Goal: Information Seeking & Learning: Stay updated

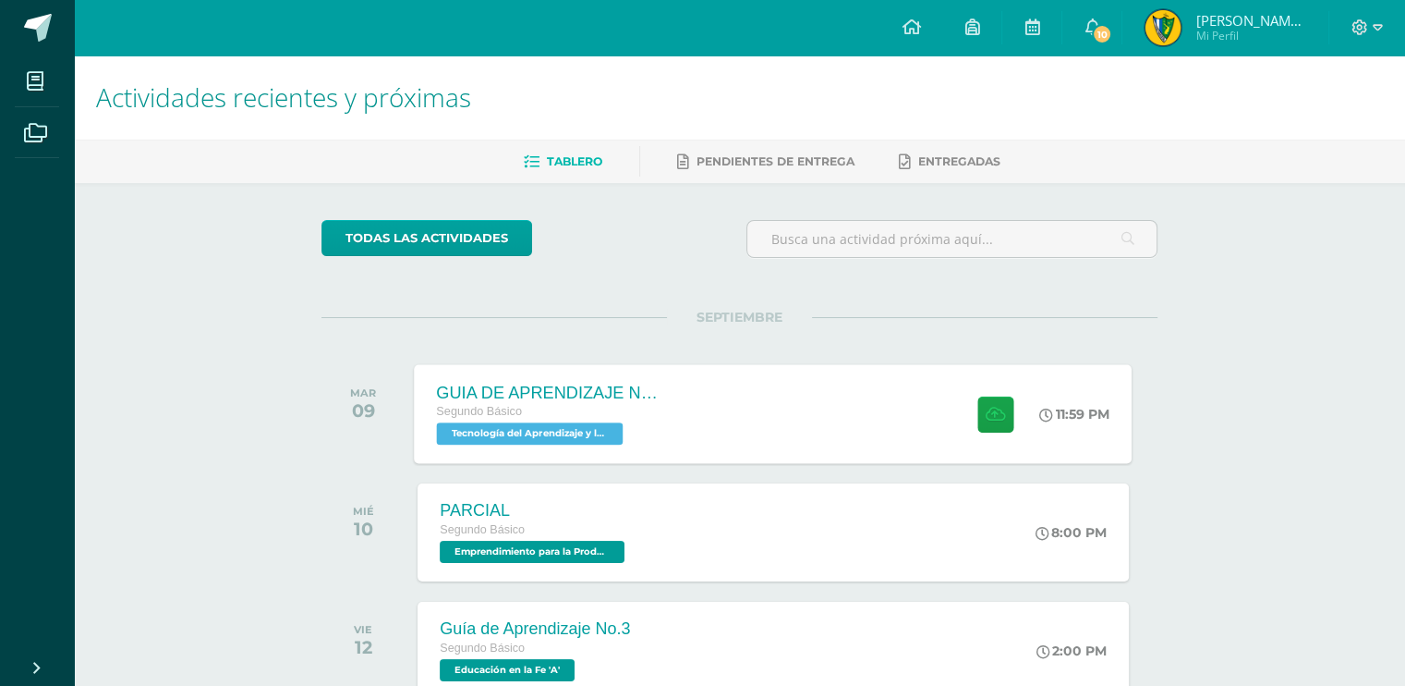
click at [795, 410] on div "GUIA DE APRENDIZAJE NO 3 Segundo Básico Tecnología del Aprendizaje y la Comunic…" at bounding box center [774, 413] width 718 height 99
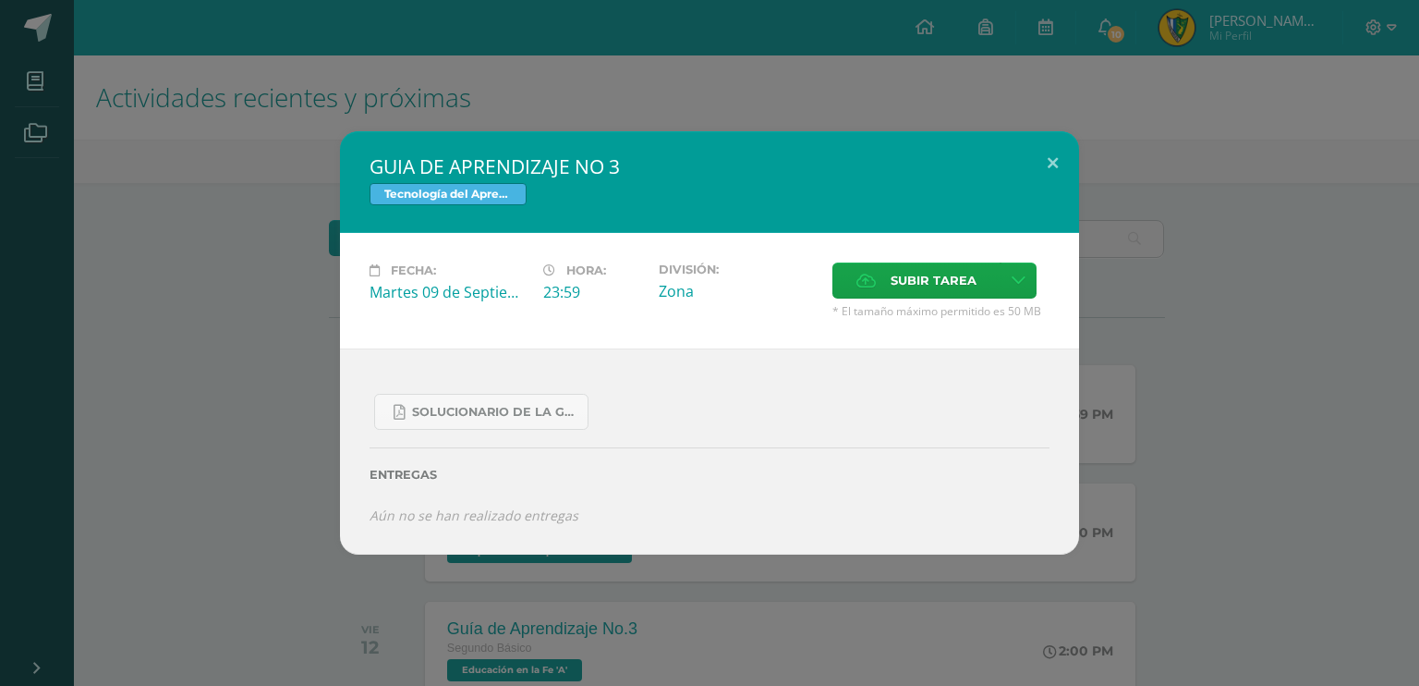
click at [1143, 265] on div "GUIA DE APRENDIZAJE NO 3 Tecnología del Aprendizaje y la Comunicación (Informát…" at bounding box center [709, 342] width 1404 height 422
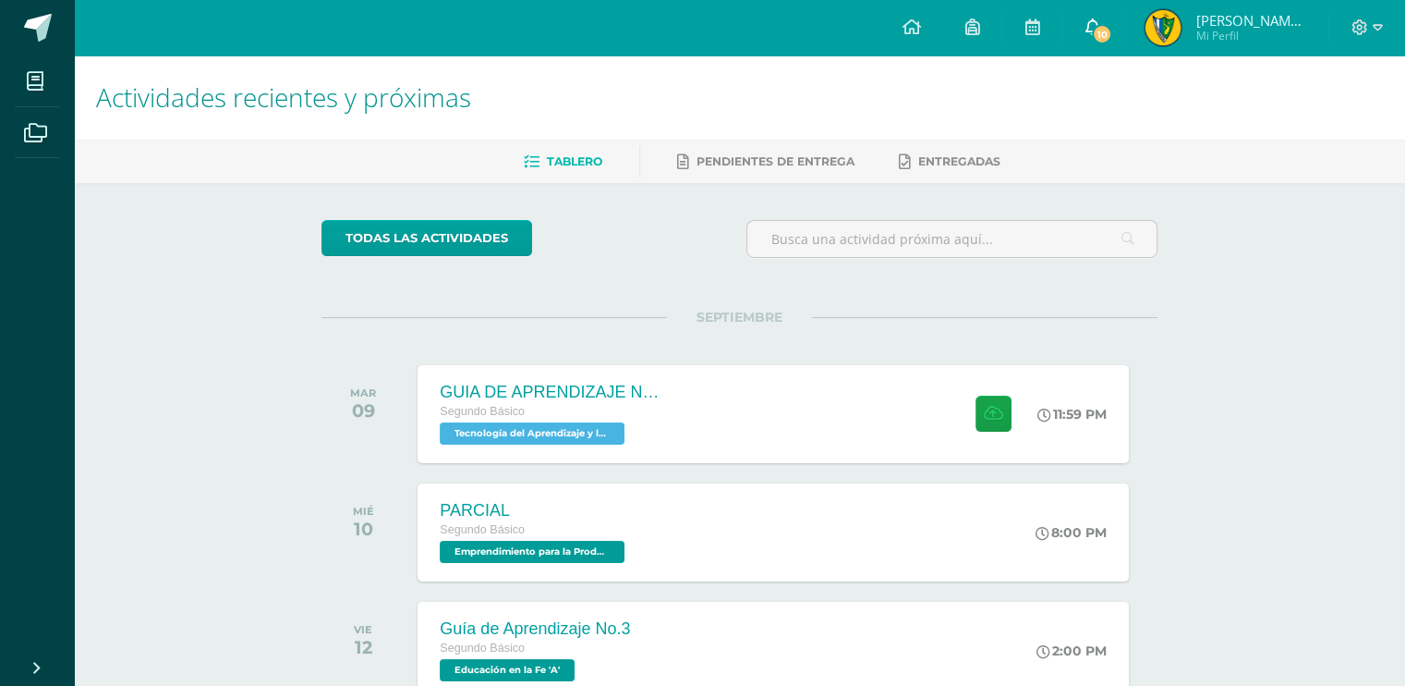
click at [1108, 23] on link "10" at bounding box center [1091, 27] width 59 height 55
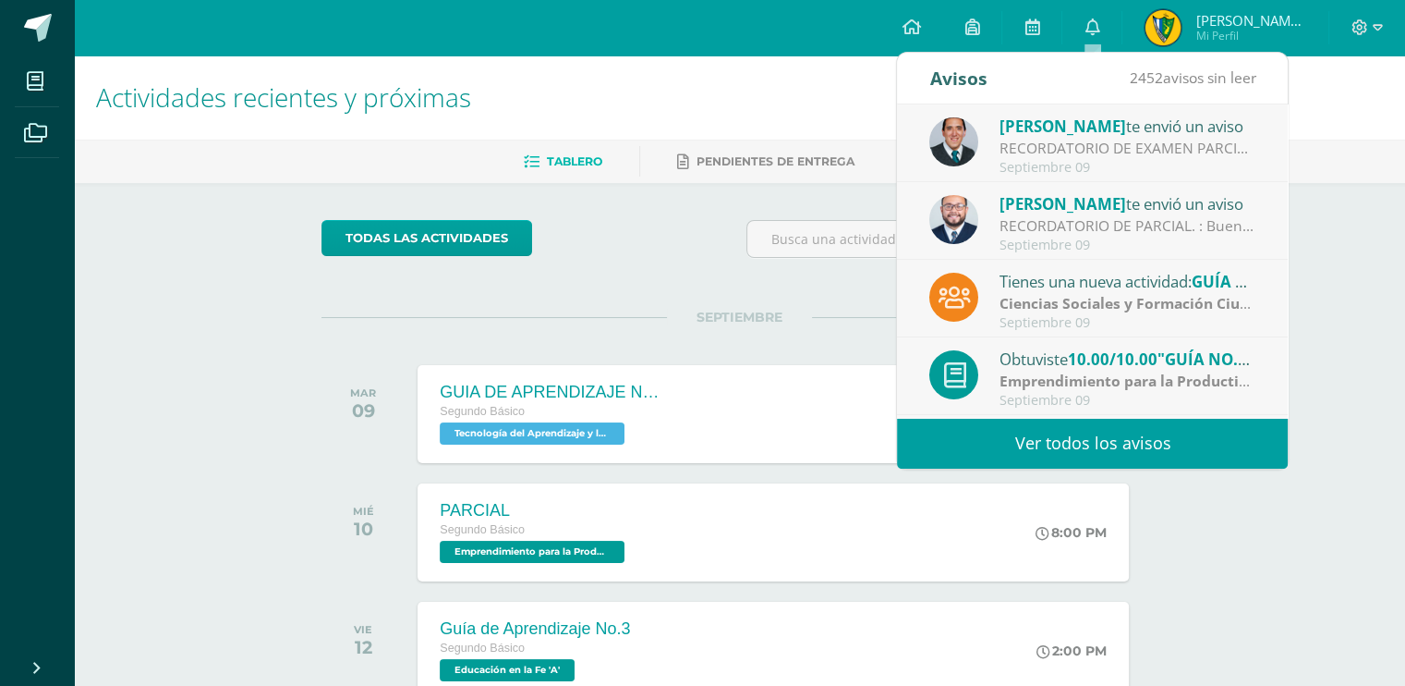
click at [1062, 454] on link "Ver todos los avisos" at bounding box center [1092, 443] width 391 height 51
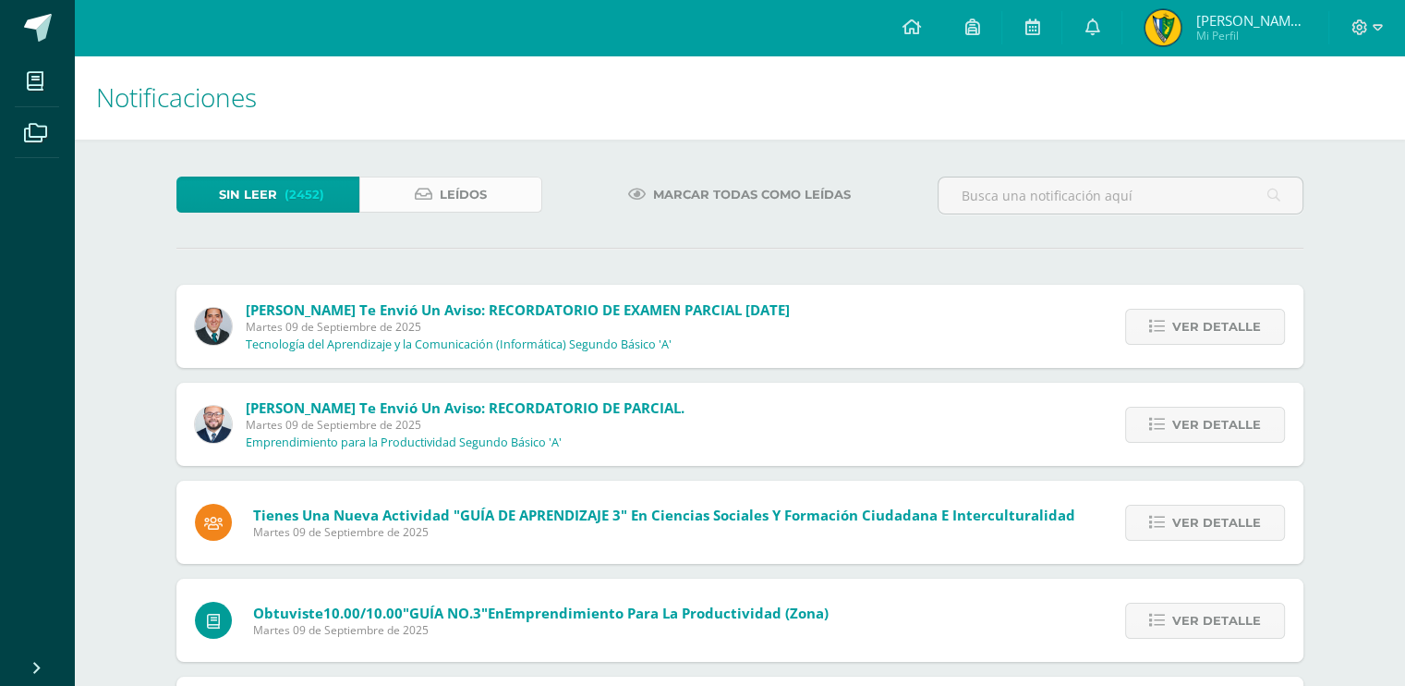
click at [445, 199] on span "Leídos" at bounding box center [463, 194] width 47 height 34
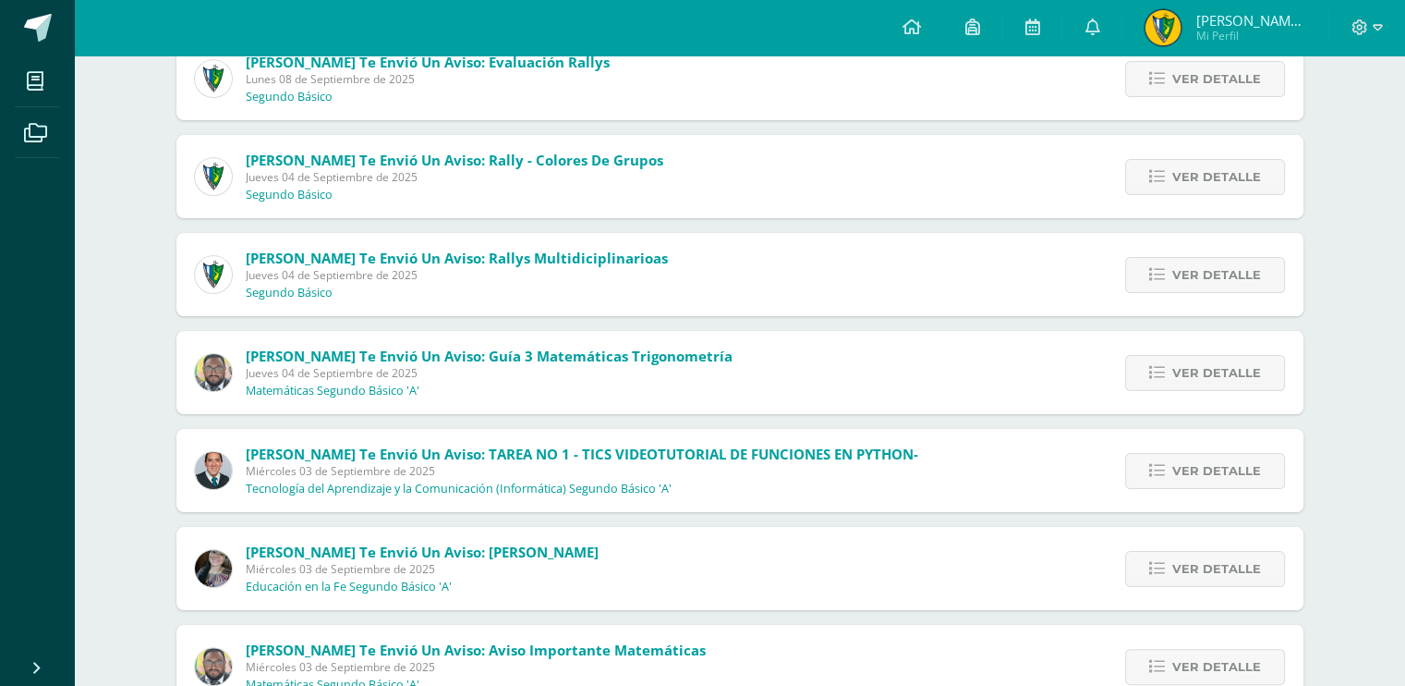
scroll to position [261, 0]
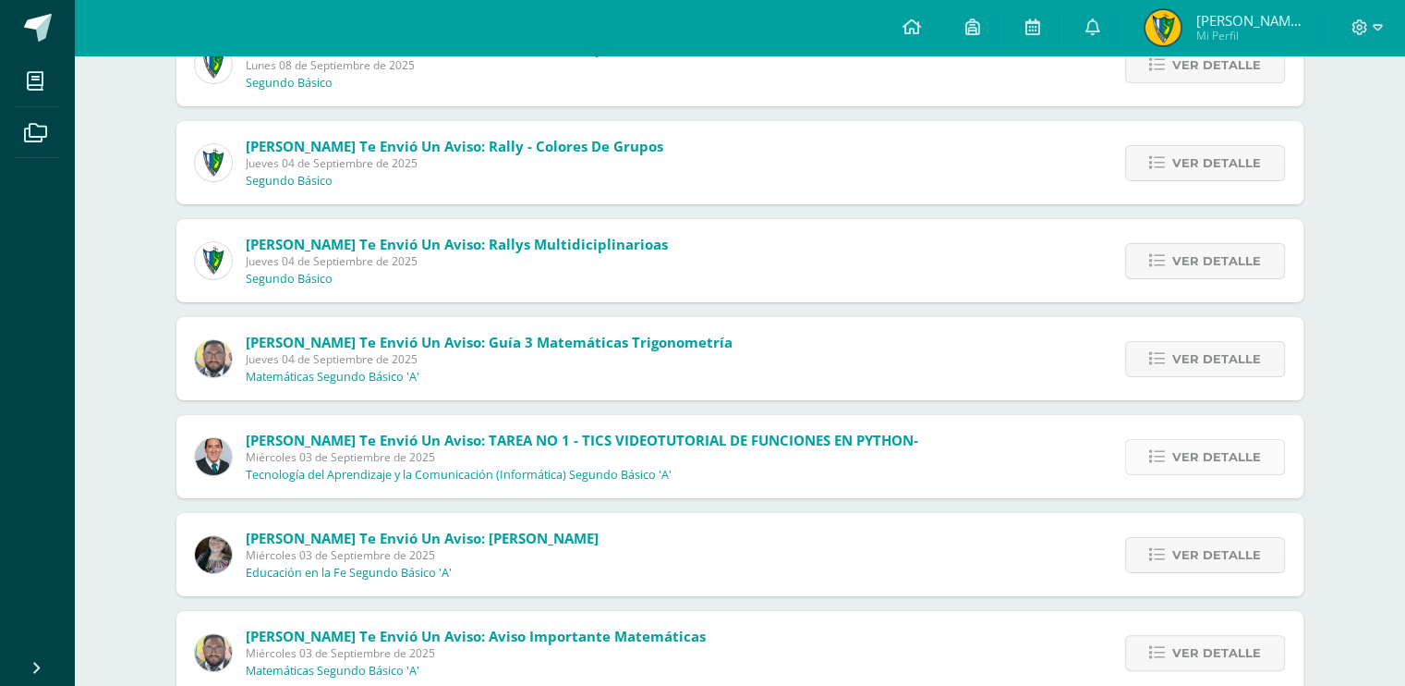
click at [1220, 461] on span "Ver detalle" at bounding box center [1216, 457] width 89 height 34
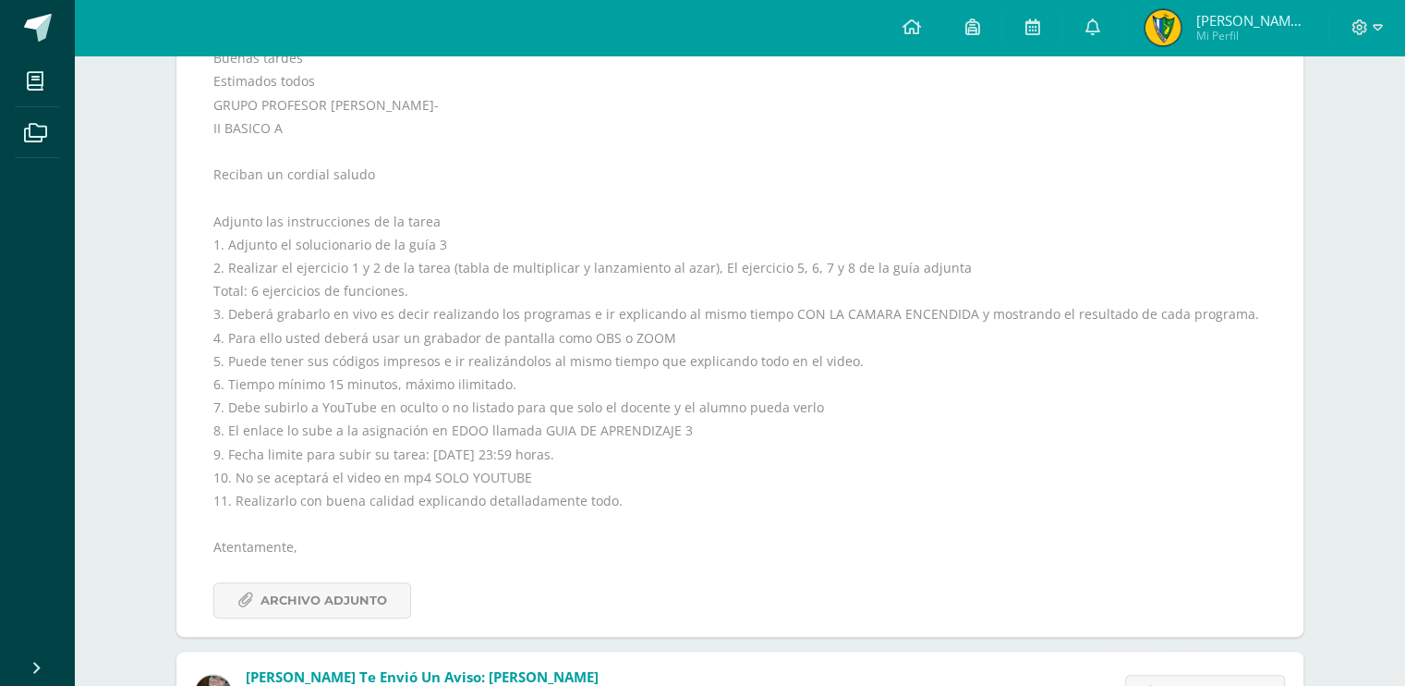
scroll to position [739, 0]
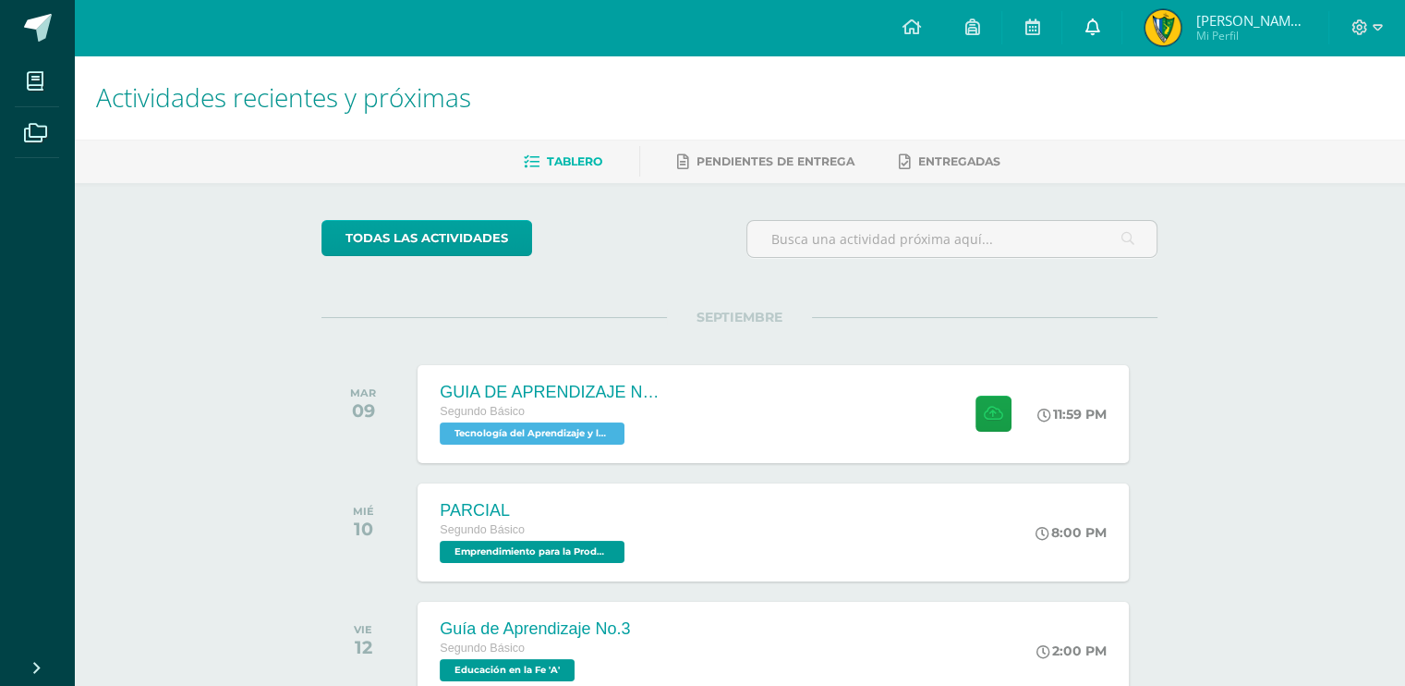
click at [1075, 55] on link at bounding box center [1091, 27] width 59 height 55
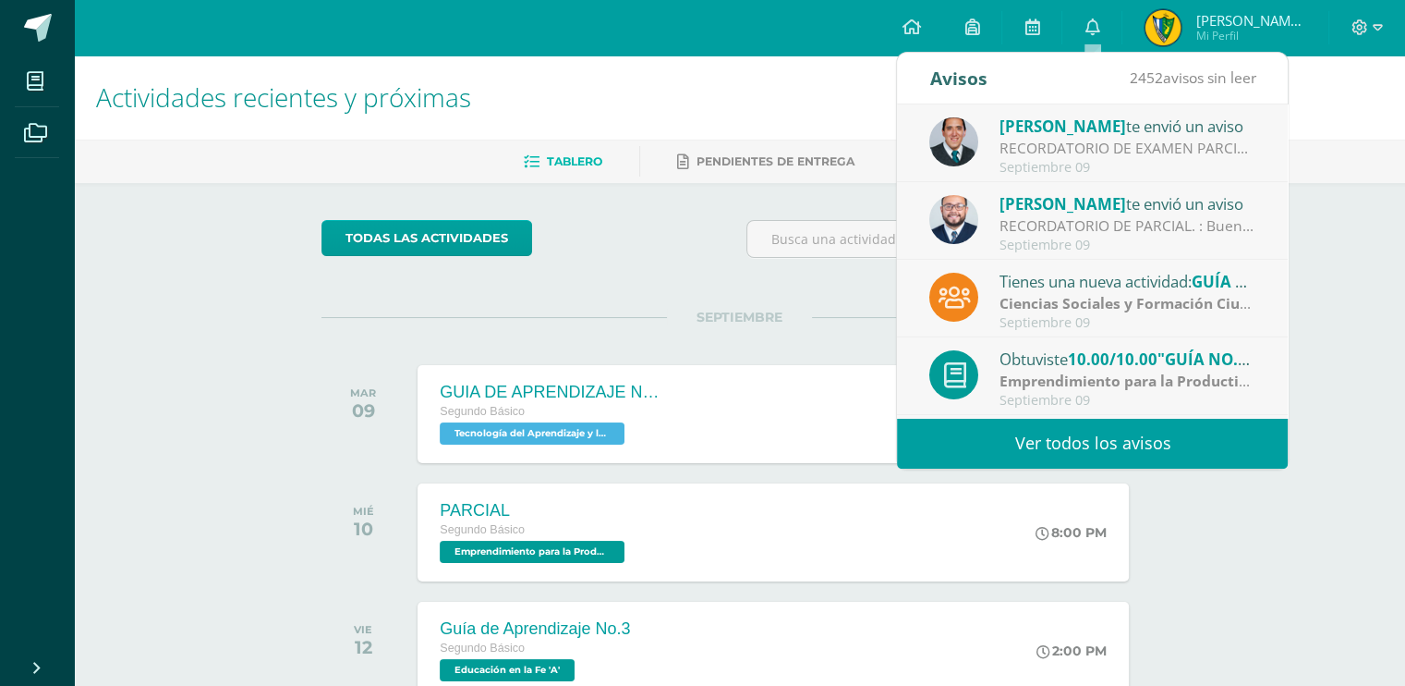
click at [1045, 442] on link "Ver todos los avisos" at bounding box center [1092, 443] width 391 height 51
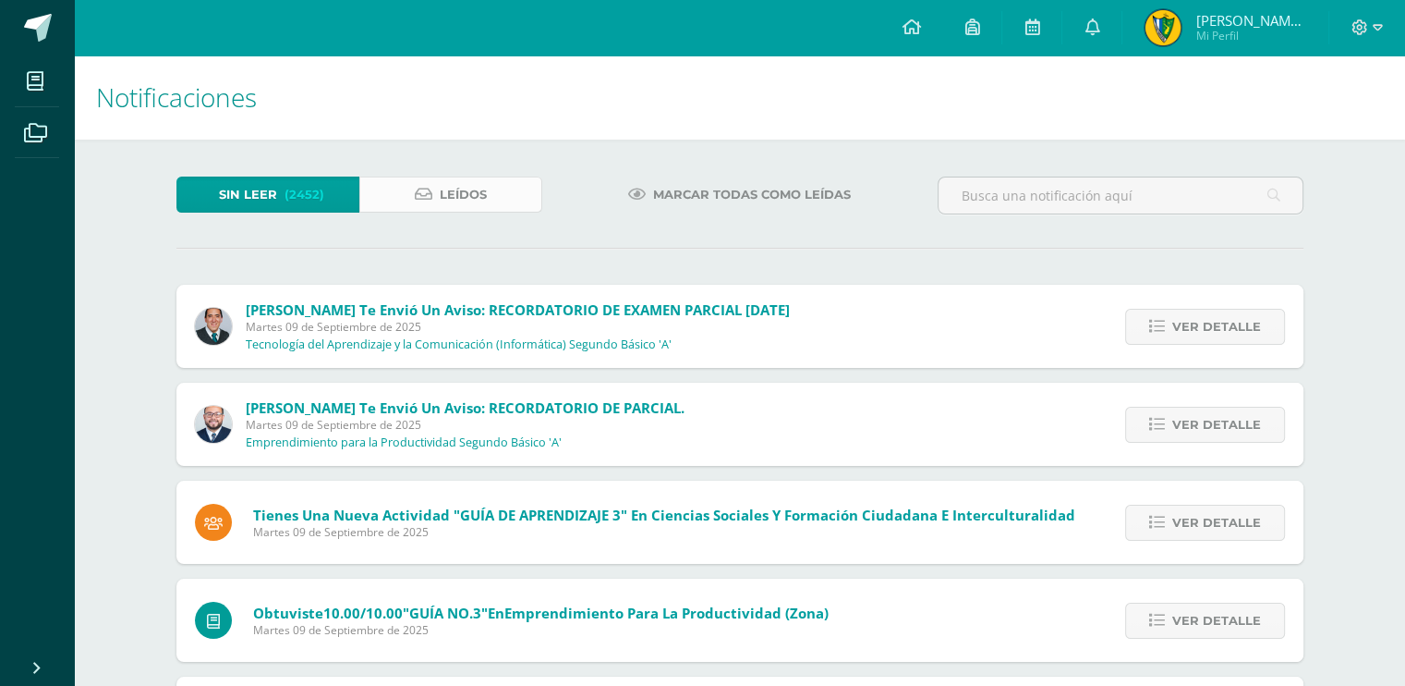
click at [476, 206] on span "Leídos" at bounding box center [463, 194] width 47 height 34
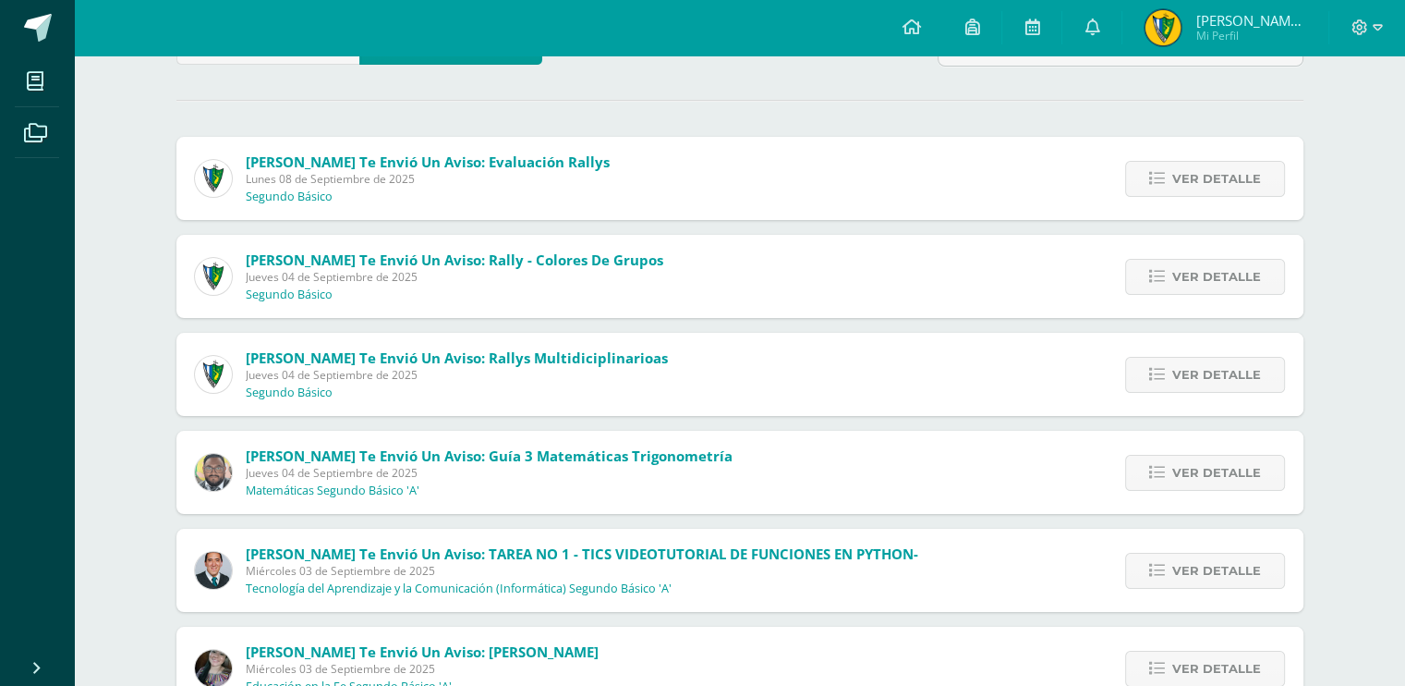
scroll to position [165, 0]
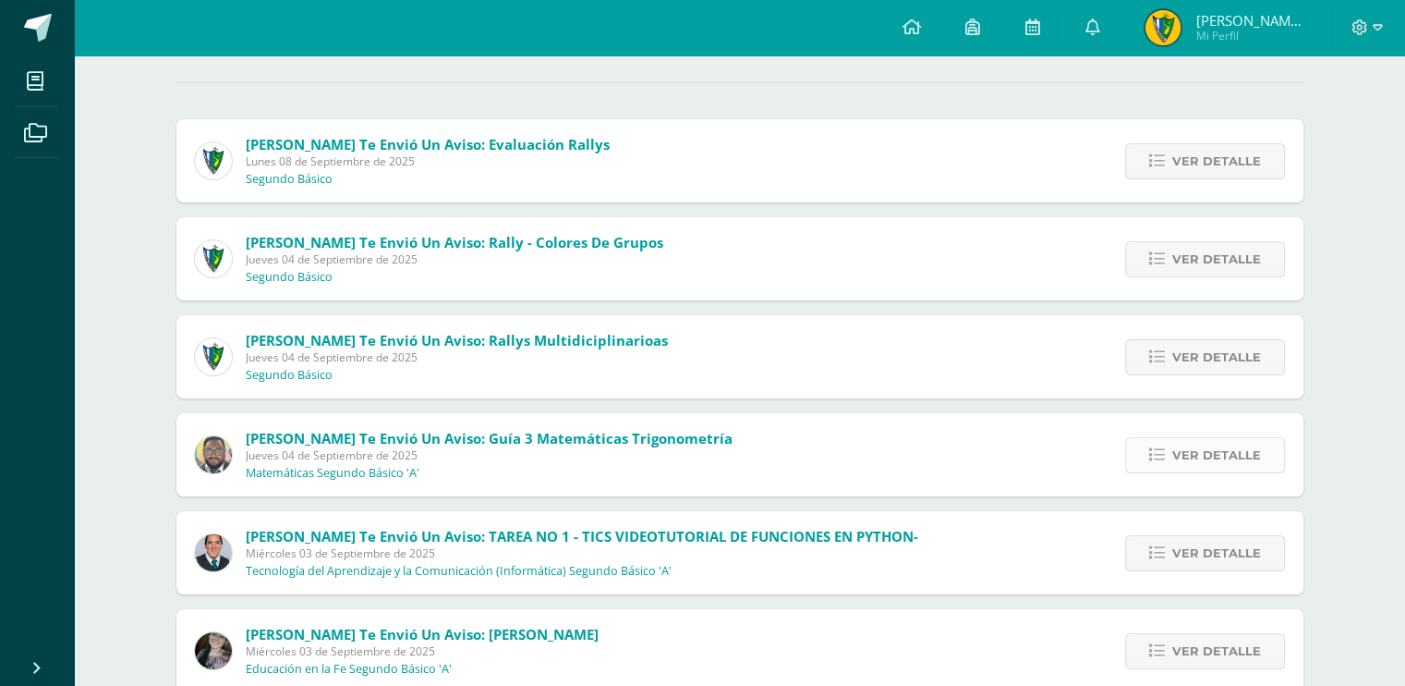
click at [1185, 461] on span "Ver detalle" at bounding box center [1216, 455] width 89 height 34
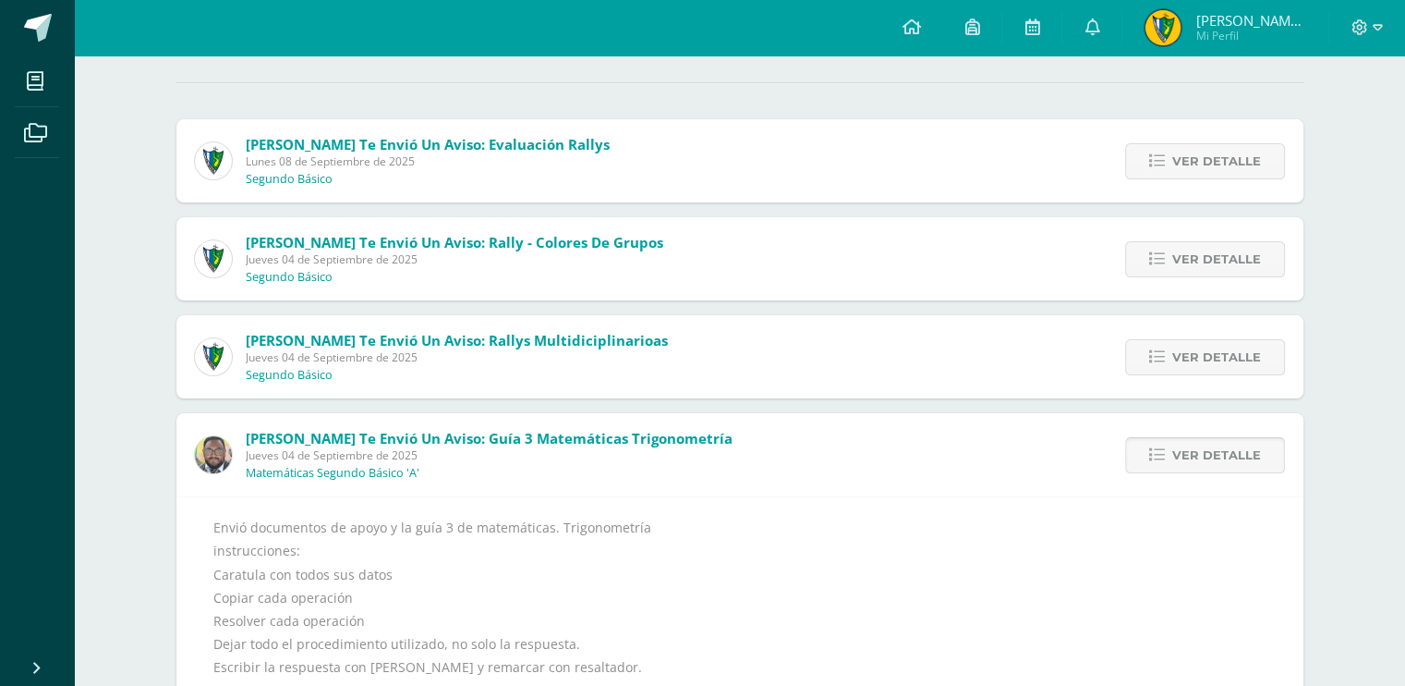
click at [1185, 461] on span "Ver detalle" at bounding box center [1216, 455] width 89 height 34
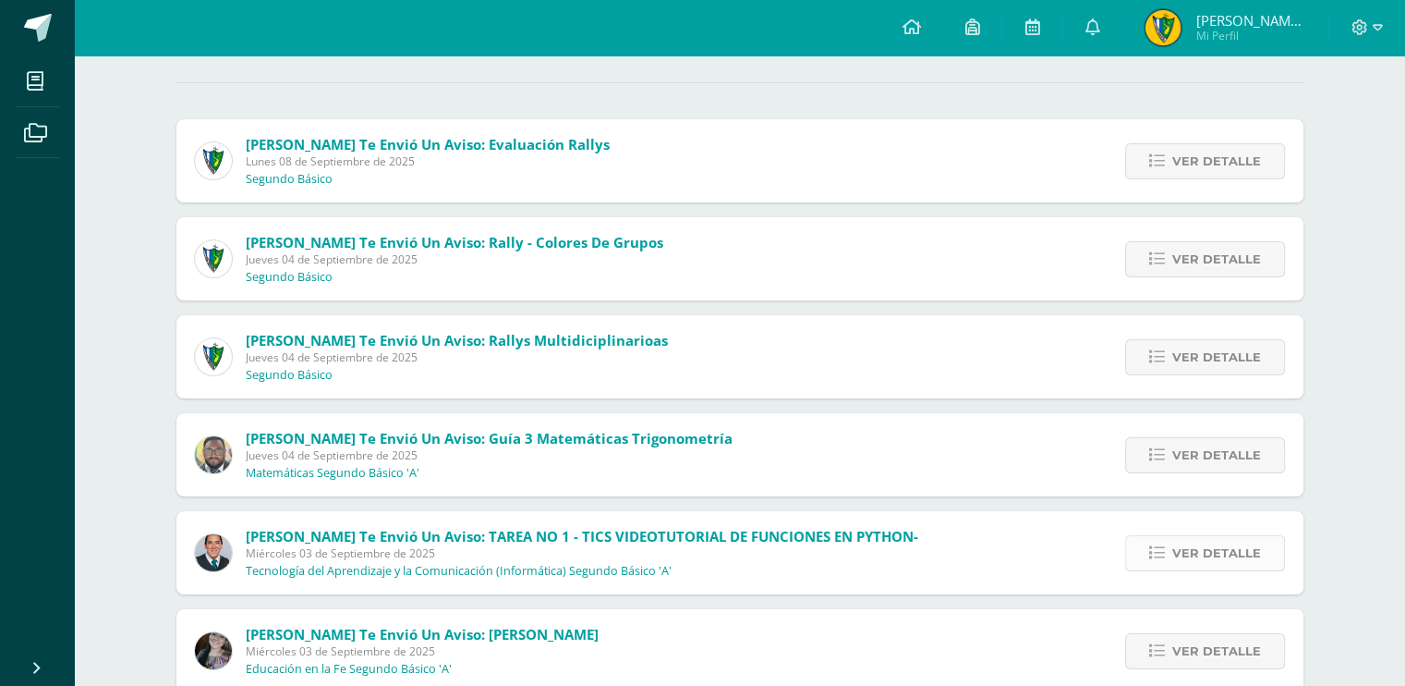
click at [1198, 553] on span "Ver detalle" at bounding box center [1216, 553] width 89 height 34
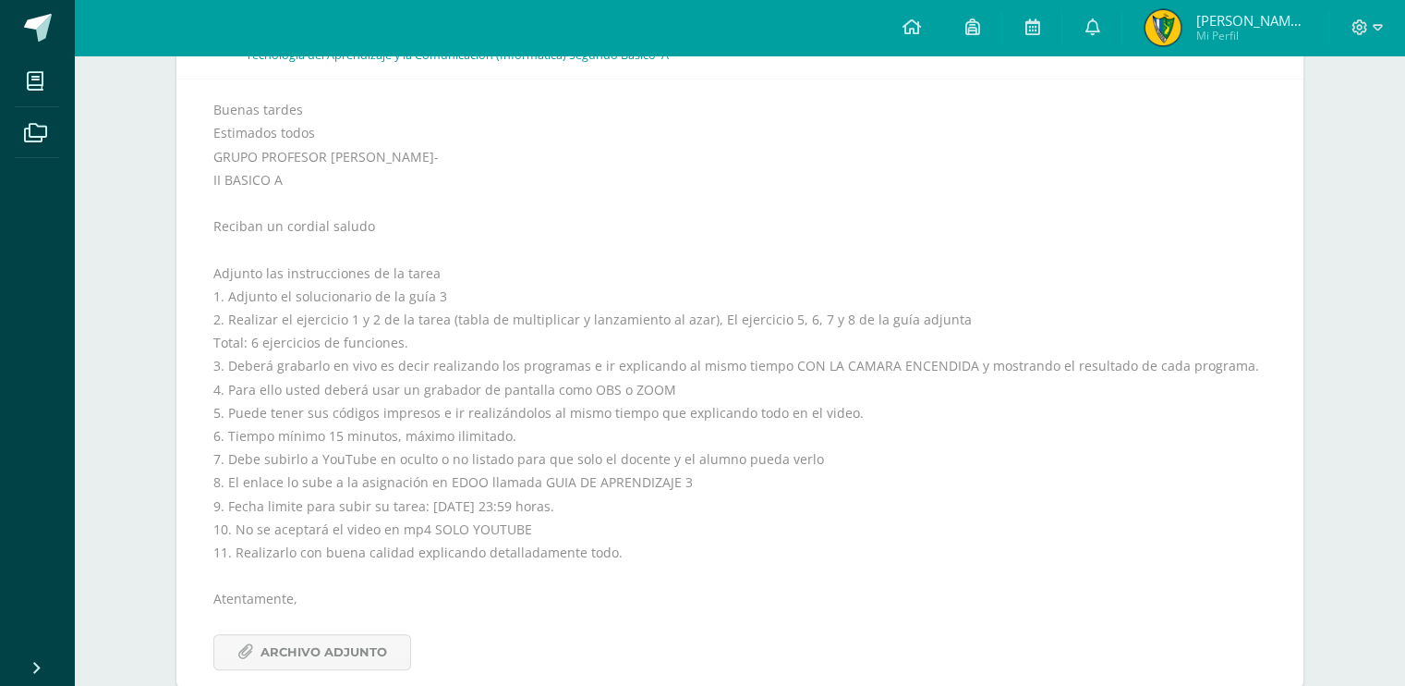
scroll to position [697, 0]
